Goal: Information Seeking & Learning: Learn about a topic

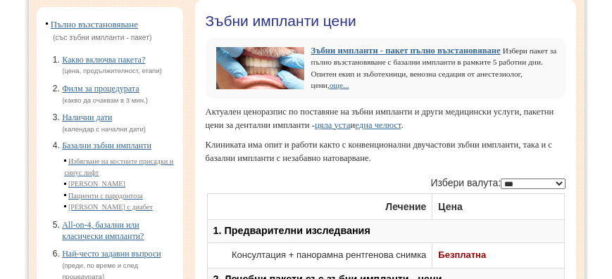
scroll to position [160, 0]
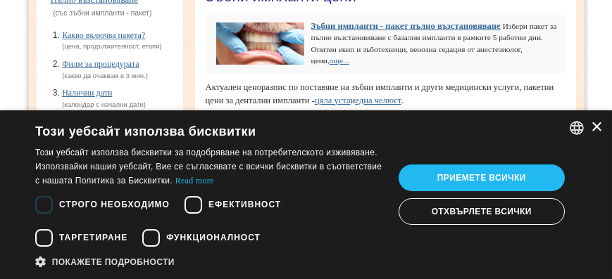
click at [597, 125] on div "×" at bounding box center [595, 127] width 11 height 11
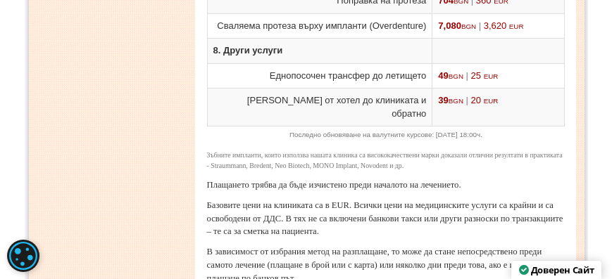
scroll to position [1970, 0]
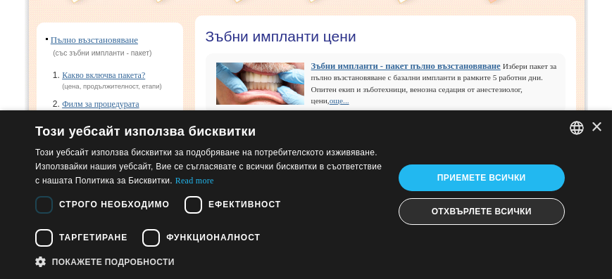
click at [467, 217] on div "Отхвърлете всички" at bounding box center [481, 211] width 166 height 27
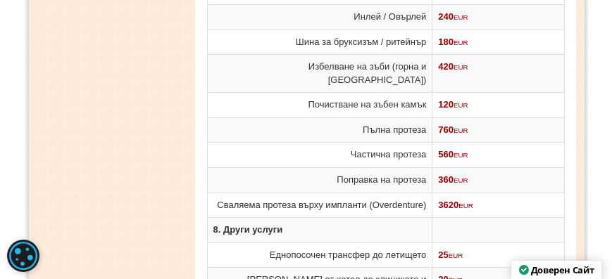
scroll to position [1729, 0]
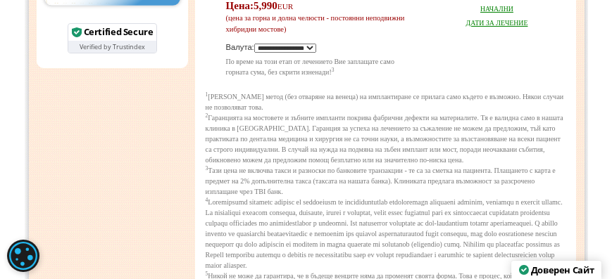
scroll to position [925, 0]
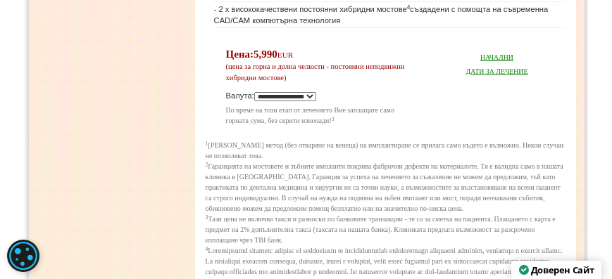
scroll to position [1206, 0]
